Goal: Information Seeking & Learning: Learn about a topic

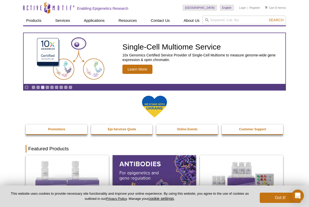
click at [73, 21] on ul "Products ChIP Assays ChIP Accessory Products ChIP Kits ChIP-Validated Antibodie…" at bounding box center [113, 21] width 180 height 10
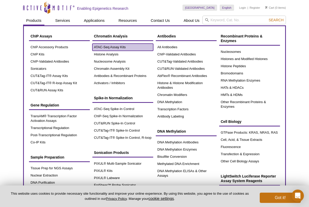
click at [112, 47] on link "ATAC-Seq Assay Kits" at bounding box center [123, 47] width 61 height 7
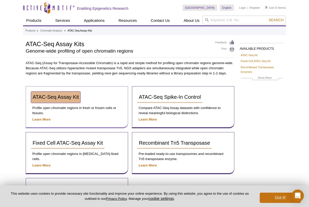
click at [72, 99] on span "ATAC-Seq Assay Kit" at bounding box center [56, 97] width 46 height 6
click at [70, 100] on span "ATAC-Seq Assay Kit" at bounding box center [56, 97] width 46 height 6
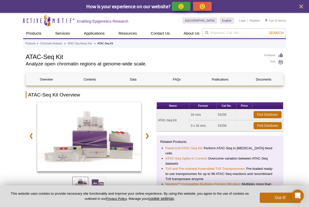
drag, startPoint x: 227, startPoint y: 115, endPoint x: 217, endPoint y: 114, distance: 10.0
click at [217, 114] on td "53150" at bounding box center [227, 114] width 20 height 11
copy td "53150"
